Goal: Check status

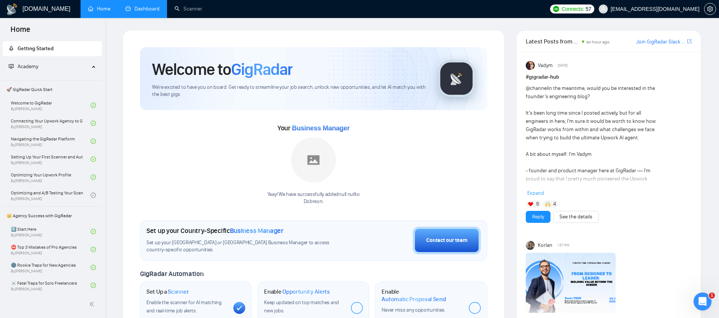
click at [134, 8] on link "Dashboard" at bounding box center [142, 9] width 34 height 6
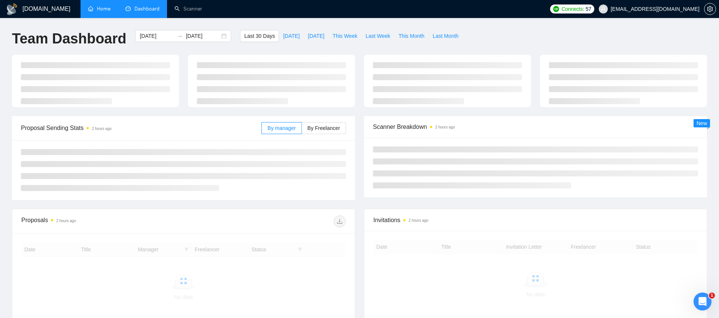
click at [94, 6] on link "Home" at bounding box center [99, 9] width 22 height 6
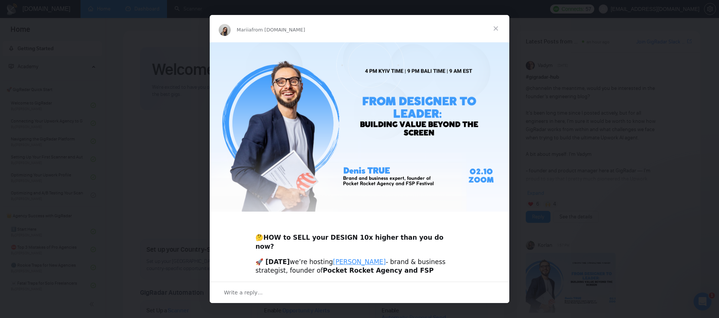
click at [496, 25] on span "Close" at bounding box center [495, 28] width 27 height 27
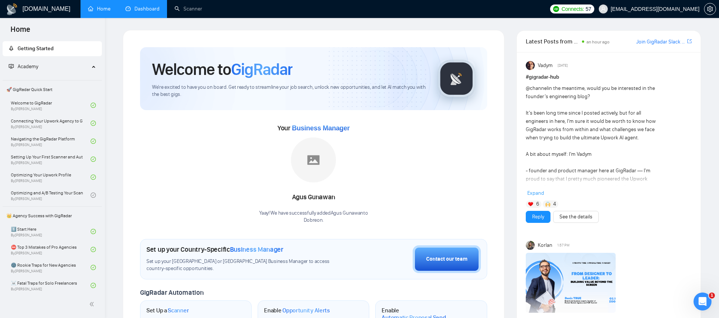
click at [143, 12] on link "Dashboard" at bounding box center [142, 9] width 34 height 6
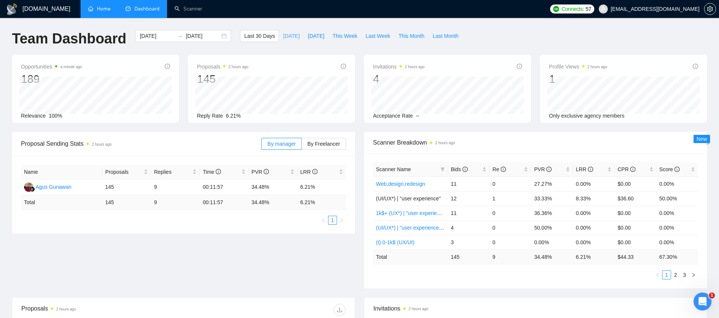
click at [289, 37] on span "[DATE]" at bounding box center [291, 36] width 16 height 8
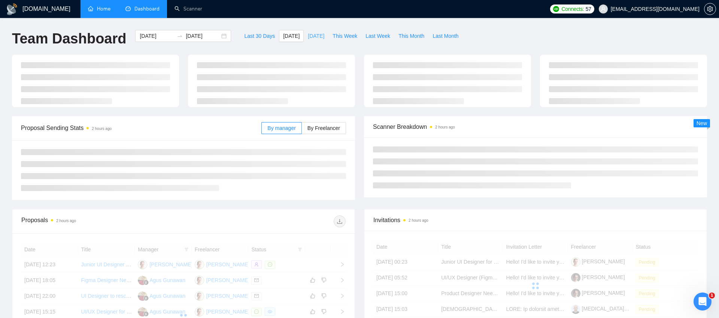
click at [312, 41] on button "[DATE]" at bounding box center [316, 36] width 25 height 12
type input "[DATE]"
click at [244, 37] on span "Last 30 Days" at bounding box center [259, 36] width 31 height 8
type input "[DATE]"
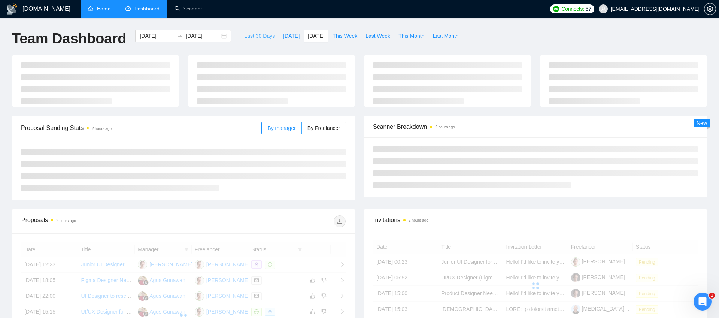
type input "[DATE]"
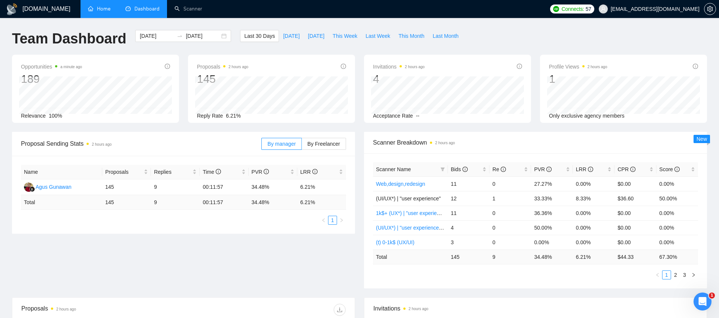
click at [555, 54] on div "Team Dashboard [DATE] [DATE] Last 30 Days [DATE] [DATE] This Week Last Week Thi…" at bounding box center [359, 42] width 704 height 25
